Goal: Browse casually

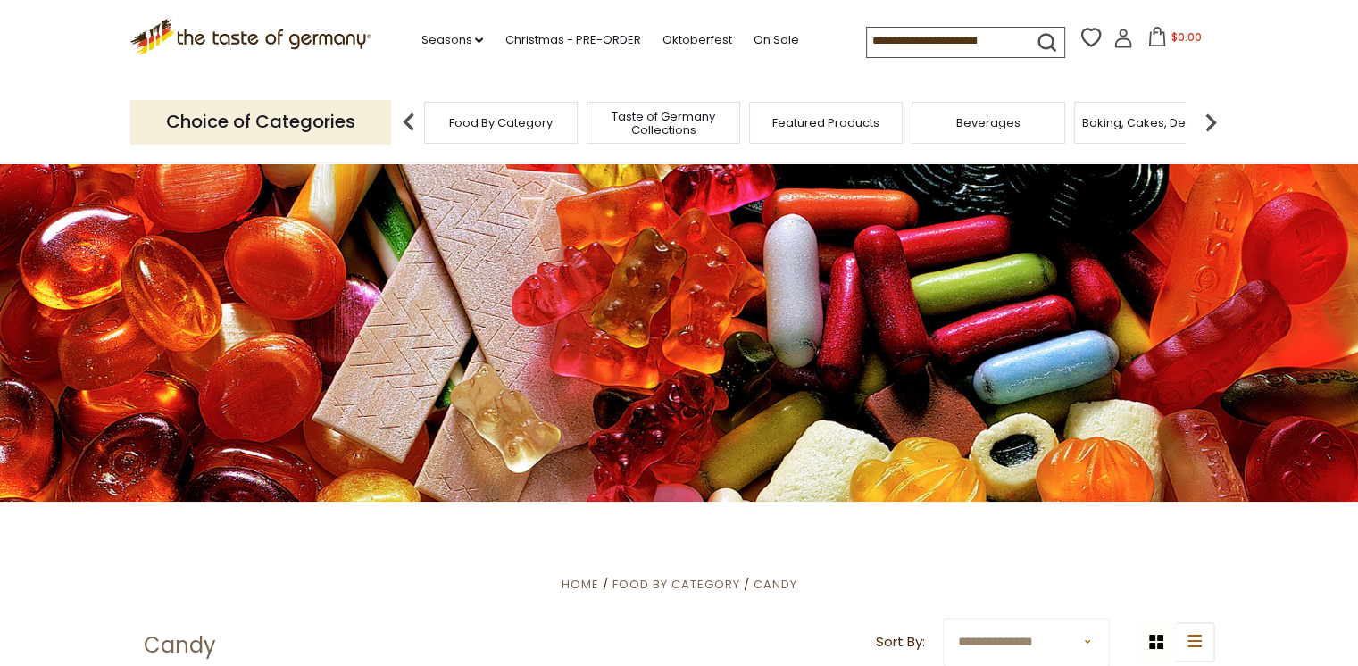
click at [707, 122] on span "Taste of Germany Collections" at bounding box center [663, 123] width 143 height 27
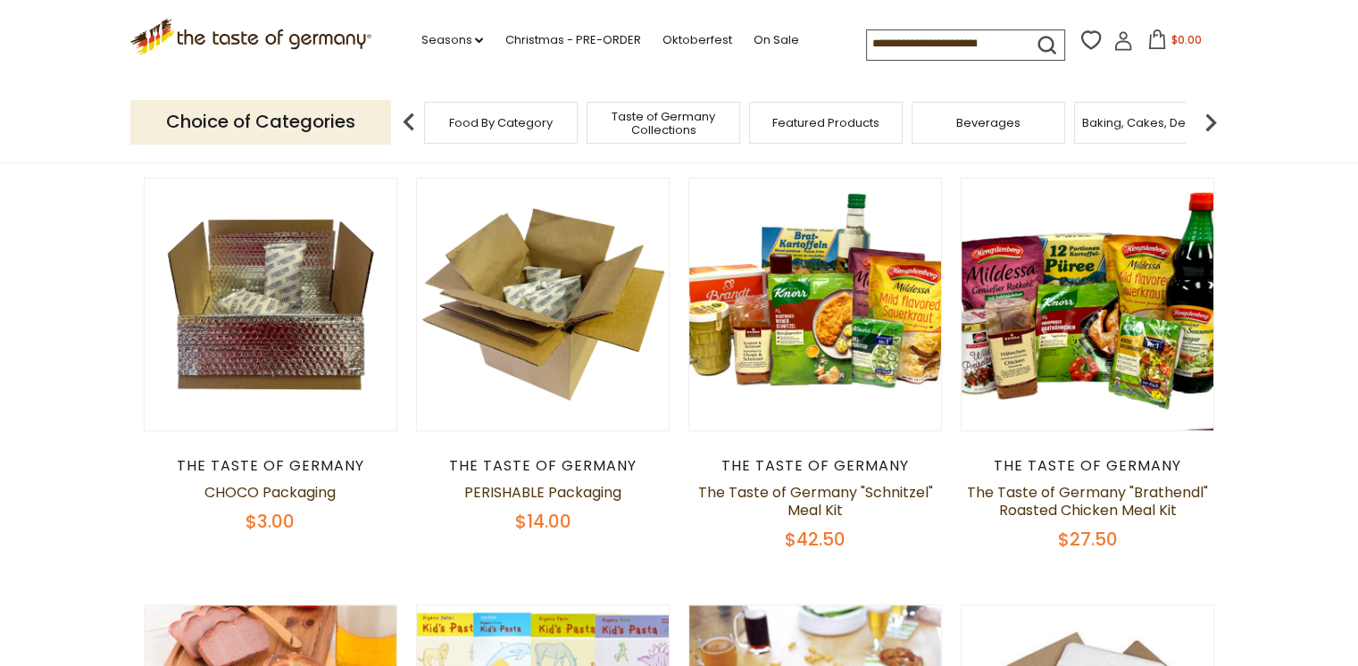
scroll to position [357, 0]
